Goal: Information Seeking & Learning: Find specific fact

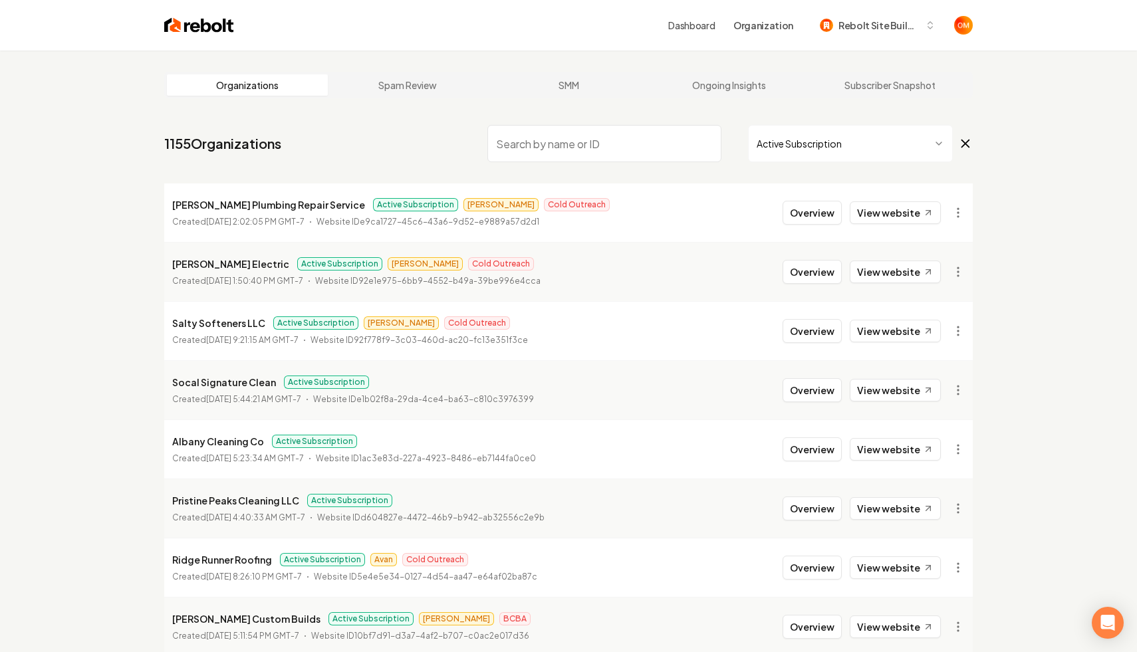
click at [552, 136] on input "search" at bounding box center [604, 143] width 234 height 37
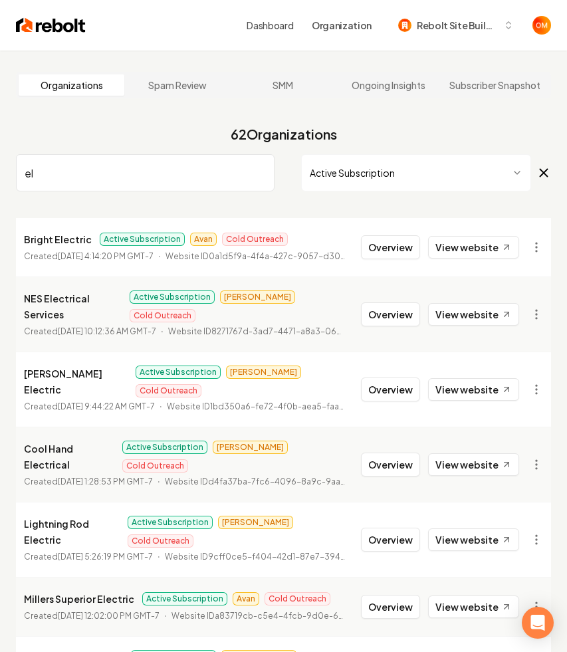
type input "e"
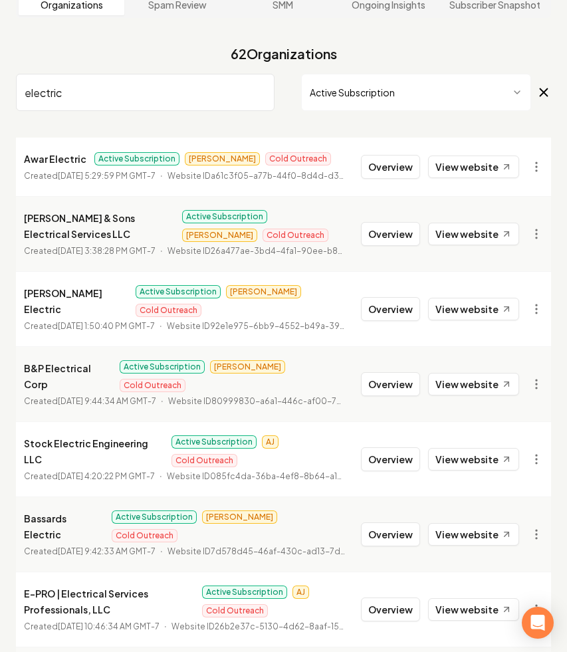
scroll to position [261, 0]
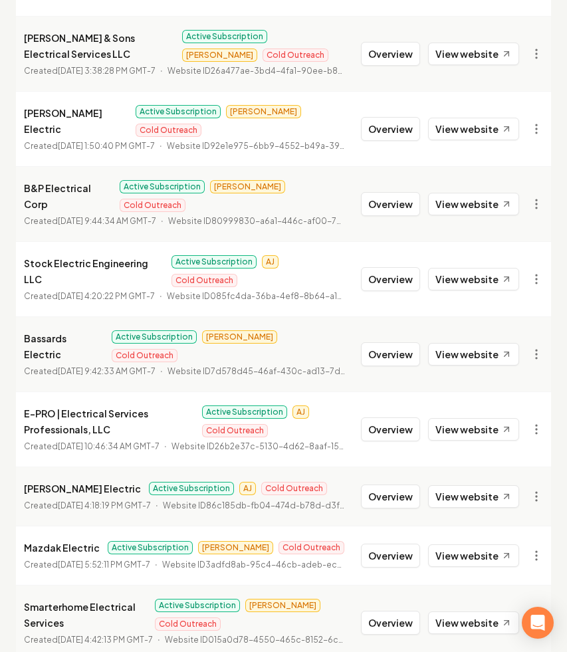
type input "electric"
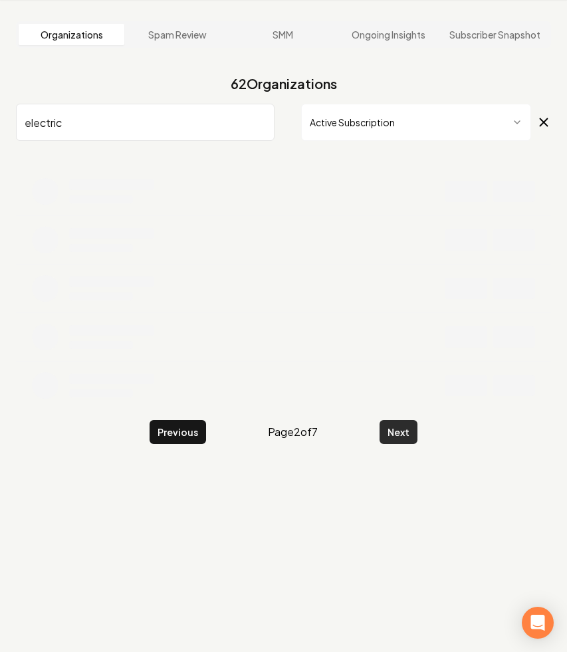
scroll to position [261, 0]
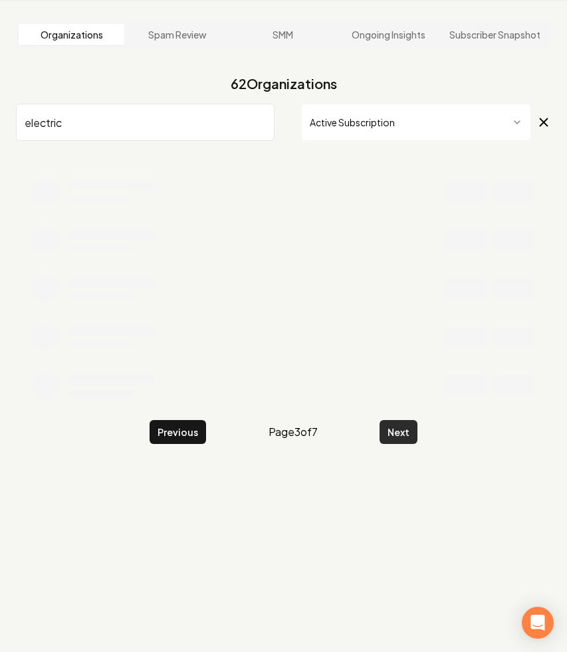
scroll to position [261, 0]
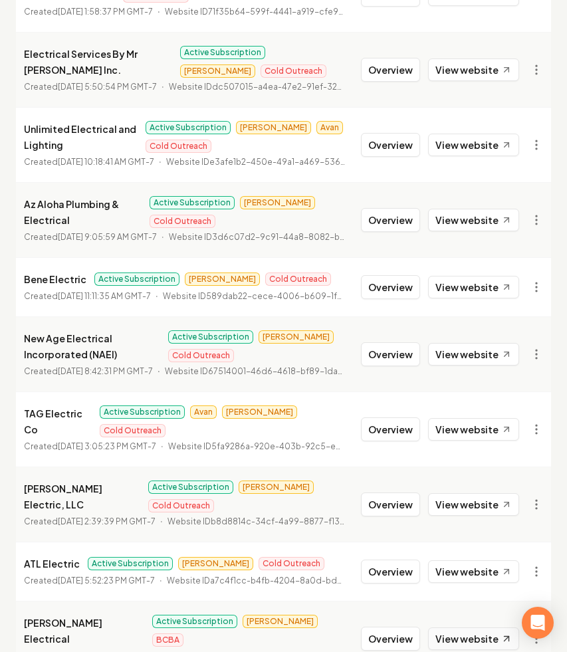
click at [462, 628] on link "View website" at bounding box center [473, 639] width 91 height 23
click at [532, 392] on html "Dashboard Organization Rebolt Site Builder Organizations Spam Review SMM Ongoin…" at bounding box center [283, 65] width 567 height 652
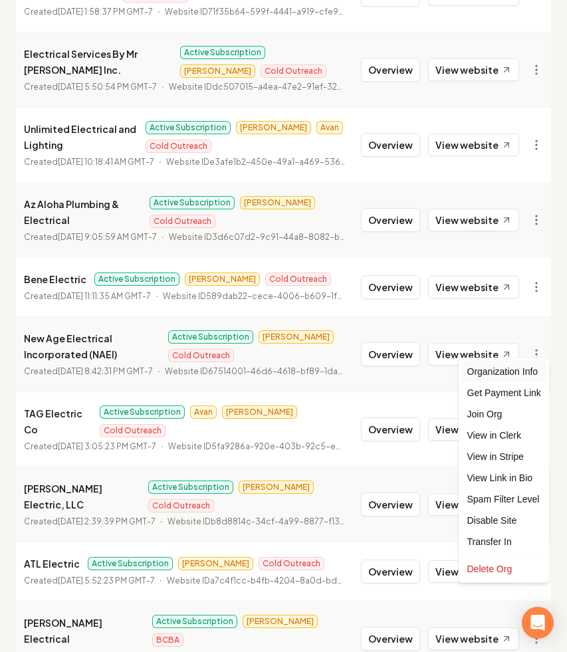
click at [505, 375] on div "Organization Info" at bounding box center [504, 371] width 84 height 21
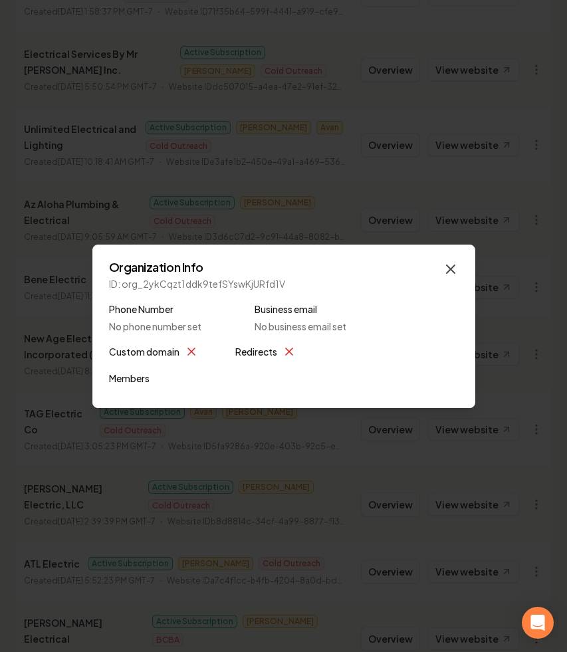
click at [453, 268] on icon "button" at bounding box center [451, 269] width 16 height 16
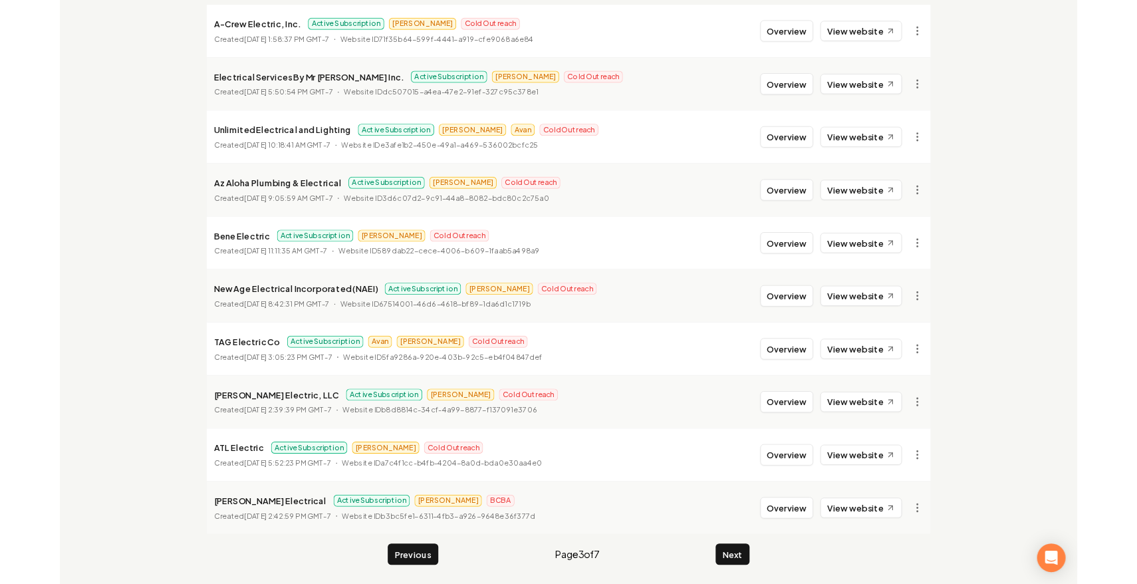
scroll to position [178, 0]
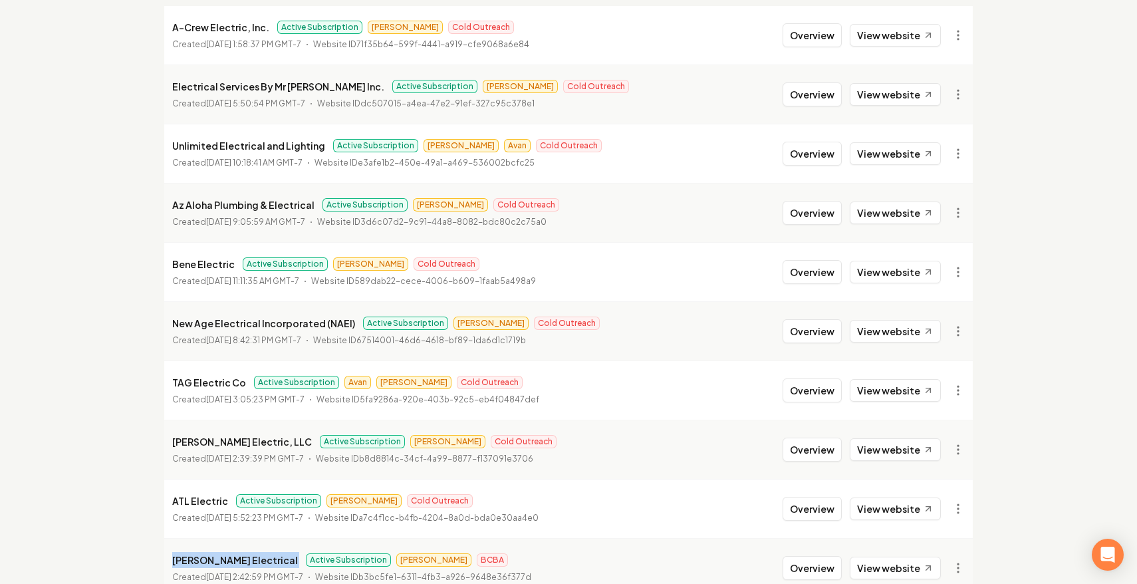
drag, startPoint x: 250, startPoint y: 561, endPoint x: 154, endPoint y: 559, distance: 95.8
click at [154, 559] on main "Organizations Spam Review SMM Ongoing Insights Subscriber Snapshot 62 Organizat…" at bounding box center [568, 263] width 851 height 780
copy p "[PERSON_NAME] Electrical"
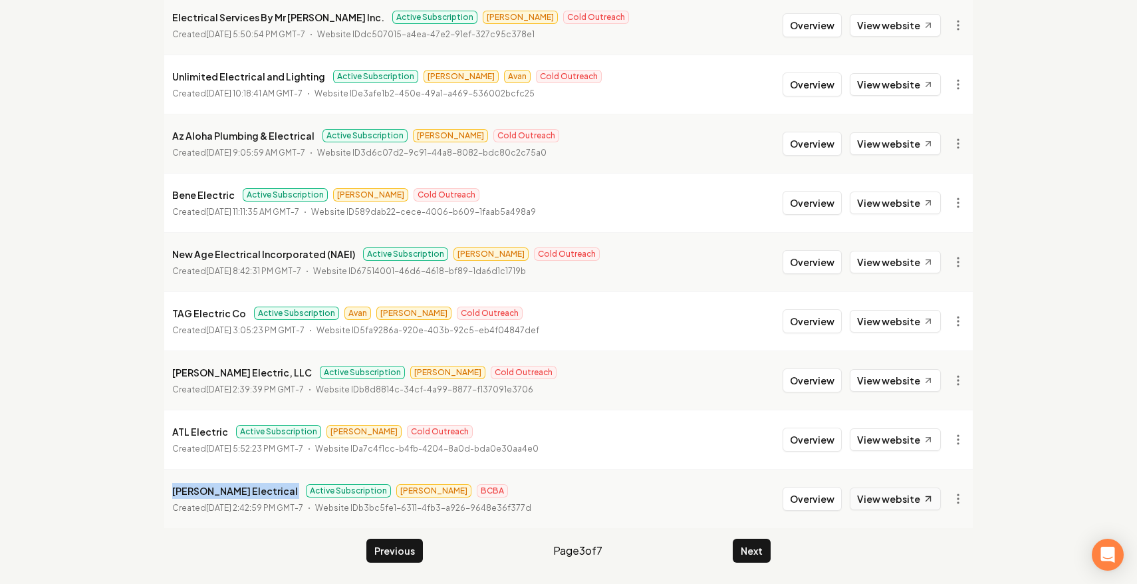
click at [888, 504] on link "View website" at bounding box center [895, 498] width 91 height 23
click at [111, 259] on div "Organizations Spam Review SMM Ongoing Insights Subscriber Snapshot 62 Organizat…" at bounding box center [568, 194] width 1137 height 780
drag, startPoint x: 308, startPoint y: 372, endPoint x: 167, endPoint y: 372, distance: 140.9
click at [166, 372] on li "[PERSON_NAME] Electric, LLC Active Subscription Omar Cold Outreach Created [DAT…" at bounding box center [568, 379] width 808 height 59
copy p "[PERSON_NAME] Electric, LLC"
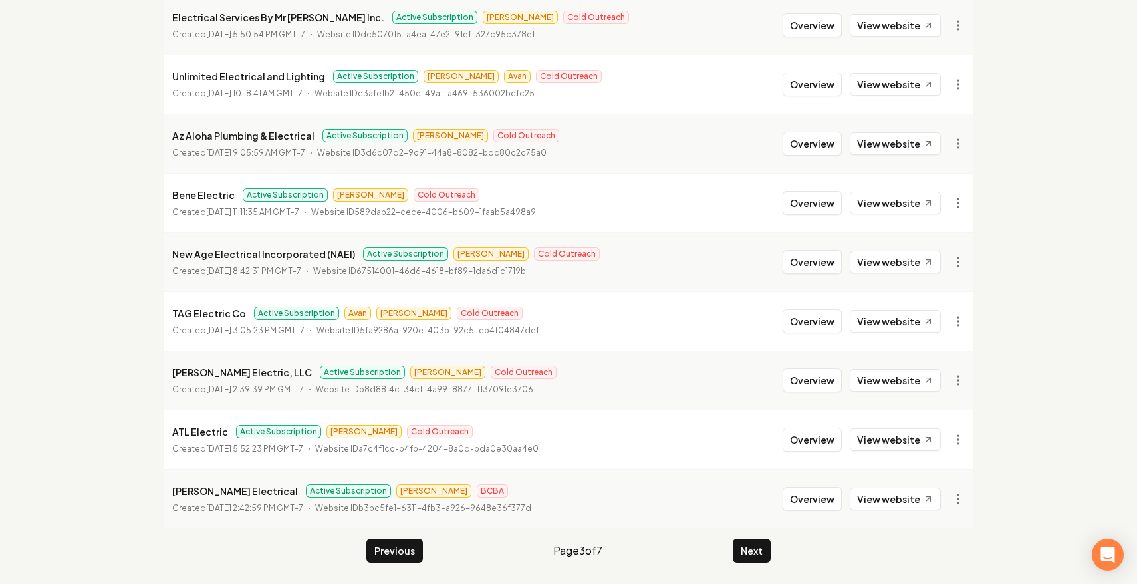
scroll to position [219, 0]
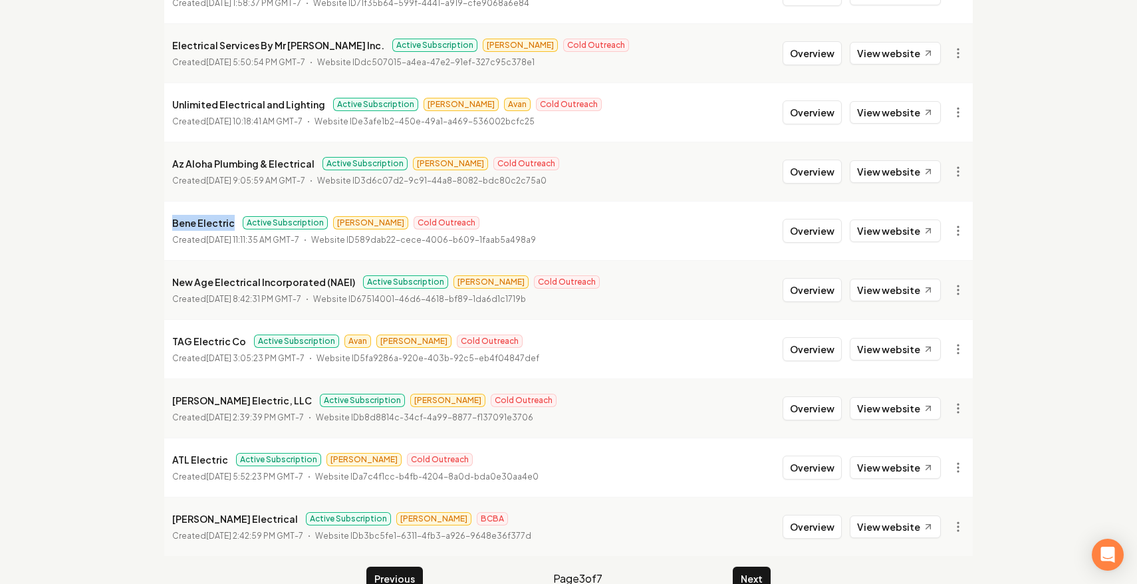
drag, startPoint x: 231, startPoint y: 223, endPoint x: 142, endPoint y: 223, distance: 89.8
click at [142, 223] on div "Organizations Spam Review SMM Ongoing Insights Subscriber Snapshot 62 Organizat…" at bounding box center [568, 222] width 1137 height 780
copy p "Bene Electric"
click at [275, 275] on p "New Age Electrical Incorporated (NAEI)" at bounding box center [263, 282] width 183 height 16
drag, startPoint x: 347, startPoint y: 282, endPoint x: 125, endPoint y: 287, distance: 222.1
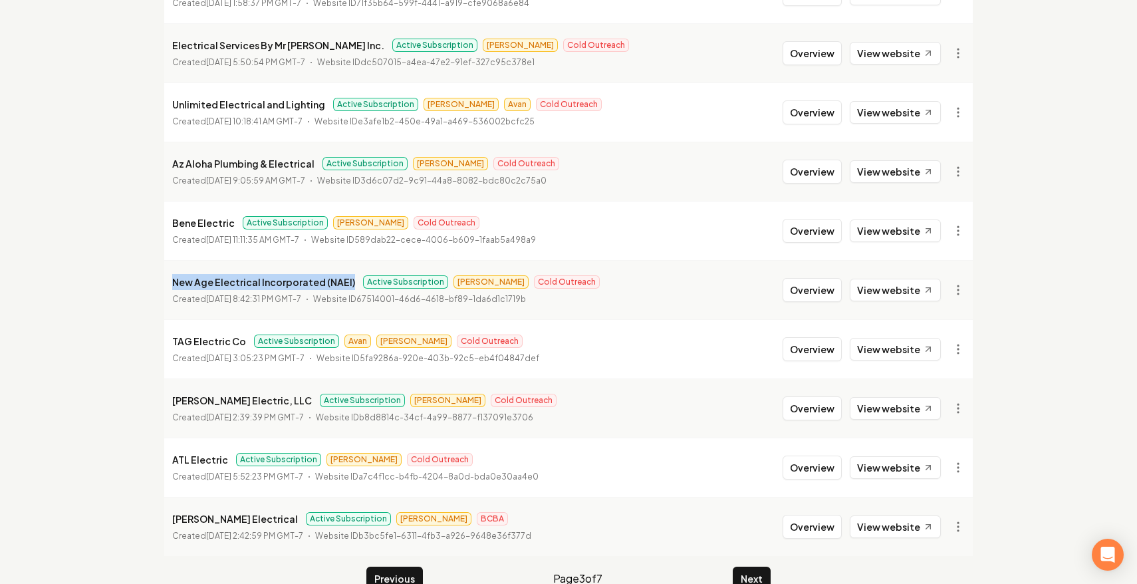
click at [124, 287] on div "Organizations Spam Review SMM Ongoing Insights Subscriber Snapshot 62 Organizat…" at bounding box center [568, 222] width 1137 height 780
click at [287, 228] on span "Active Subscription" at bounding box center [285, 222] width 85 height 13
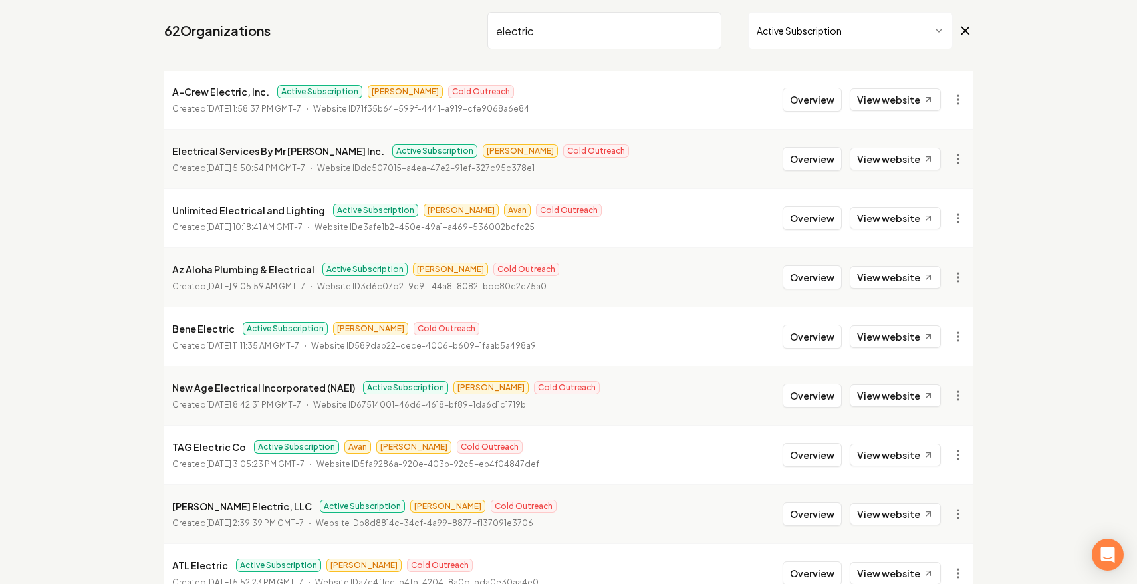
scroll to position [110, 0]
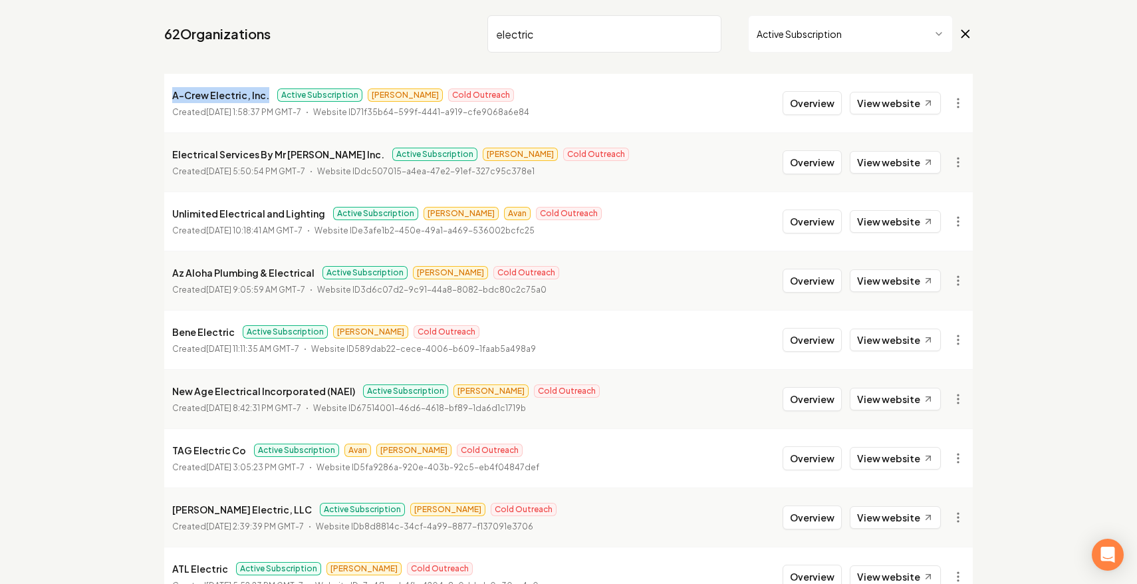
drag, startPoint x: 267, startPoint y: 98, endPoint x: 158, endPoint y: 95, distance: 108.4
click at [158, 95] on main "Organizations Spam Review SMM Ongoing Insights Subscriber Snapshot 62 Organizat…" at bounding box center [568, 331] width 851 height 780
copy p "A-Crew Electric, Inc."
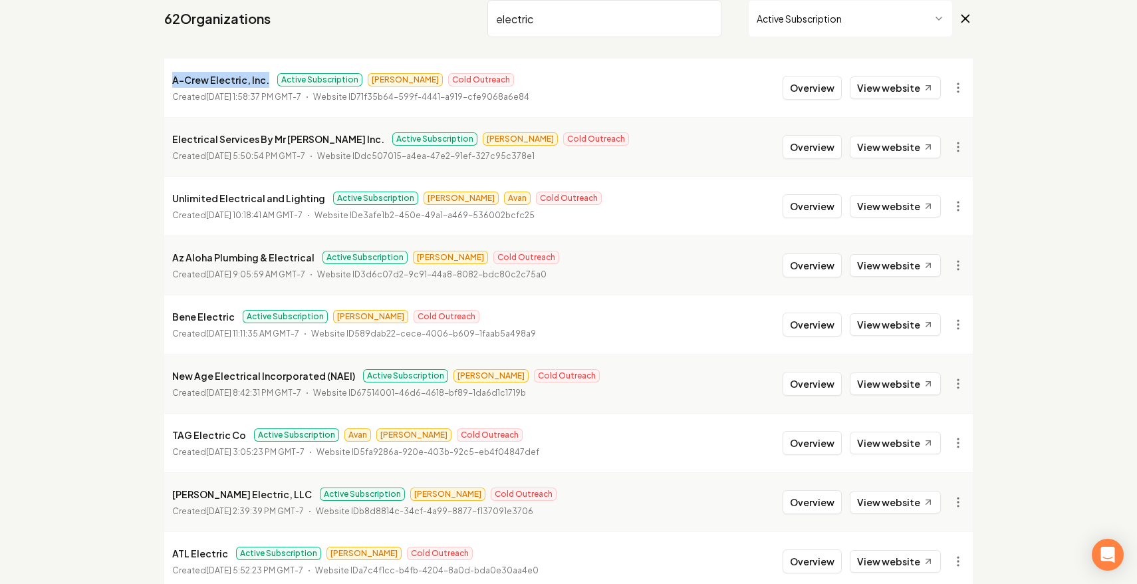
scroll to position [247, 0]
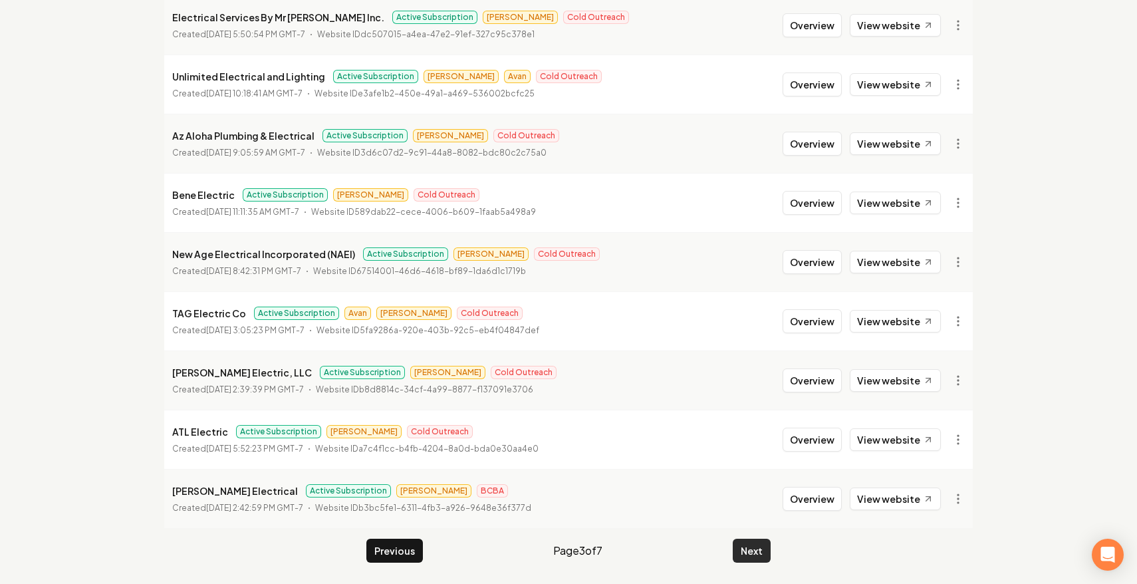
click at [749, 545] on button "Next" at bounding box center [752, 551] width 38 height 24
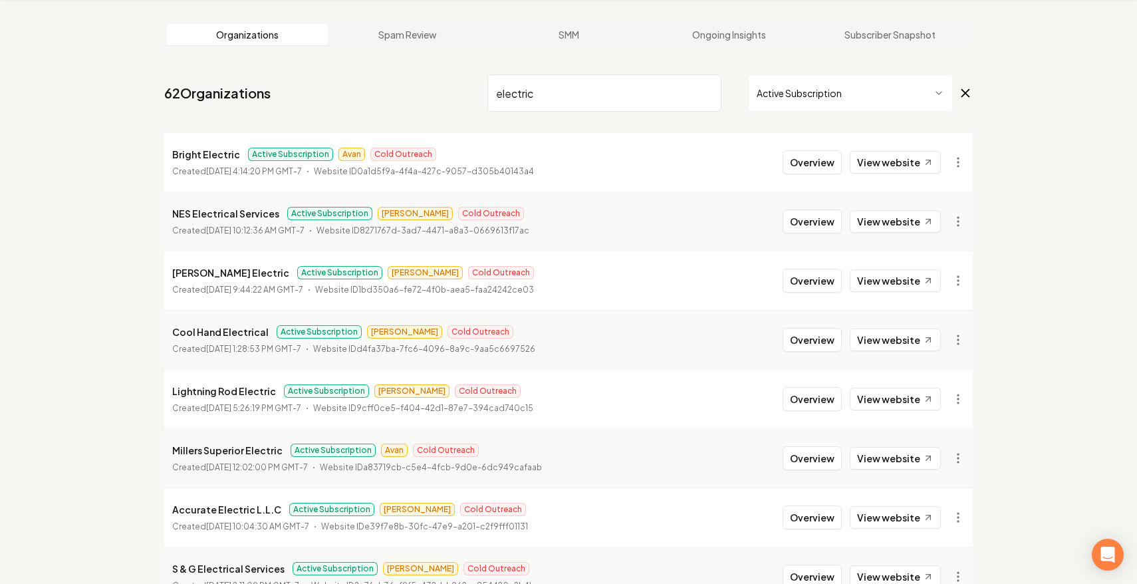
scroll to position [247, 0]
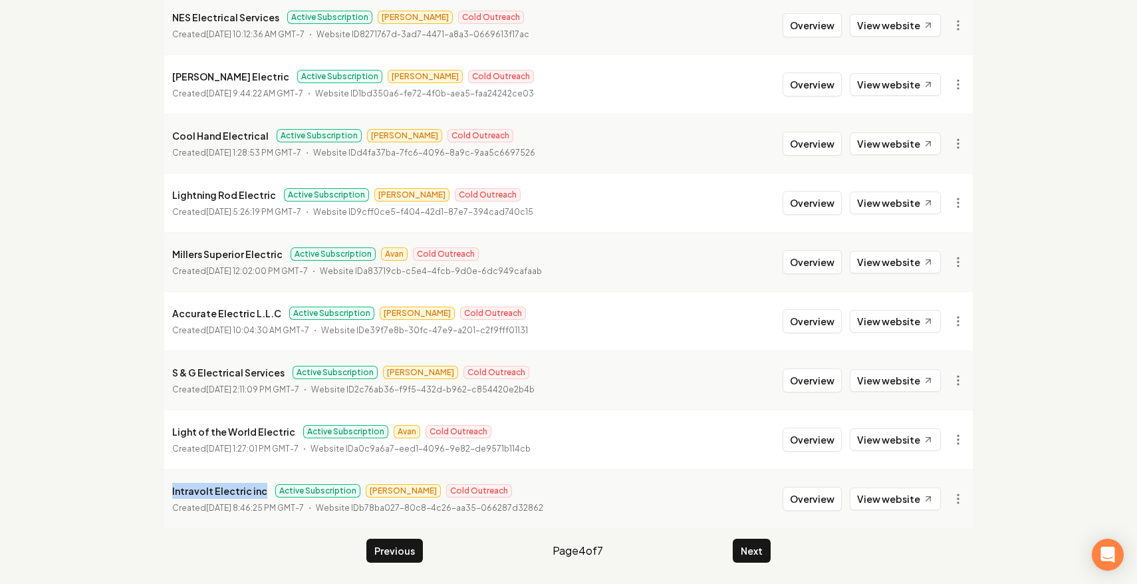
drag, startPoint x: 262, startPoint y: 488, endPoint x: 111, endPoint y: 477, distance: 151.3
click at [111, 477] on div "Organizations Spam Review SMM Ongoing Insights Subscriber Snapshot 62 Organizat…" at bounding box center [568, 194] width 1137 height 780
copy p "Intravolt Electric inc"
